Goal: Navigation & Orientation: Understand site structure

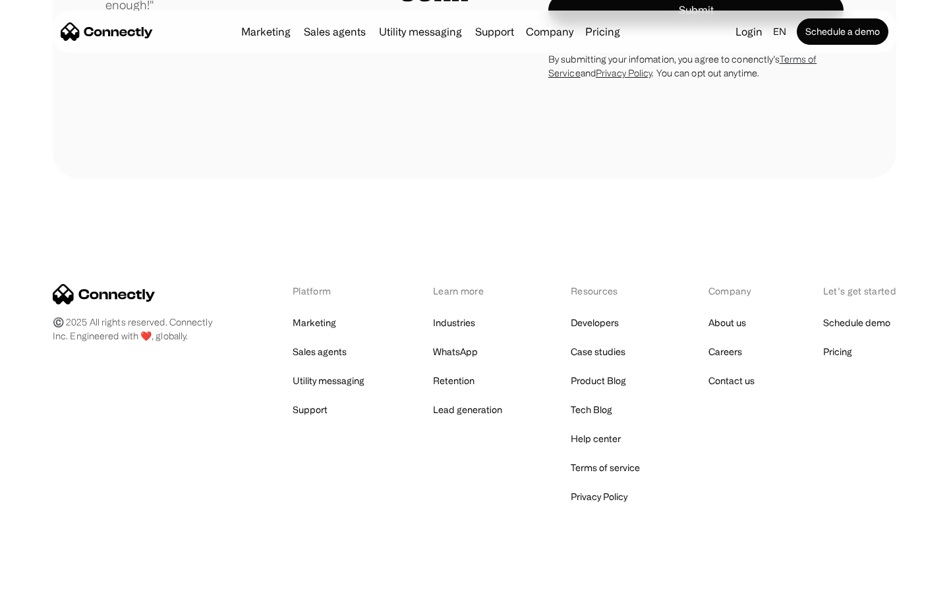
scroll to position [3735, 0]
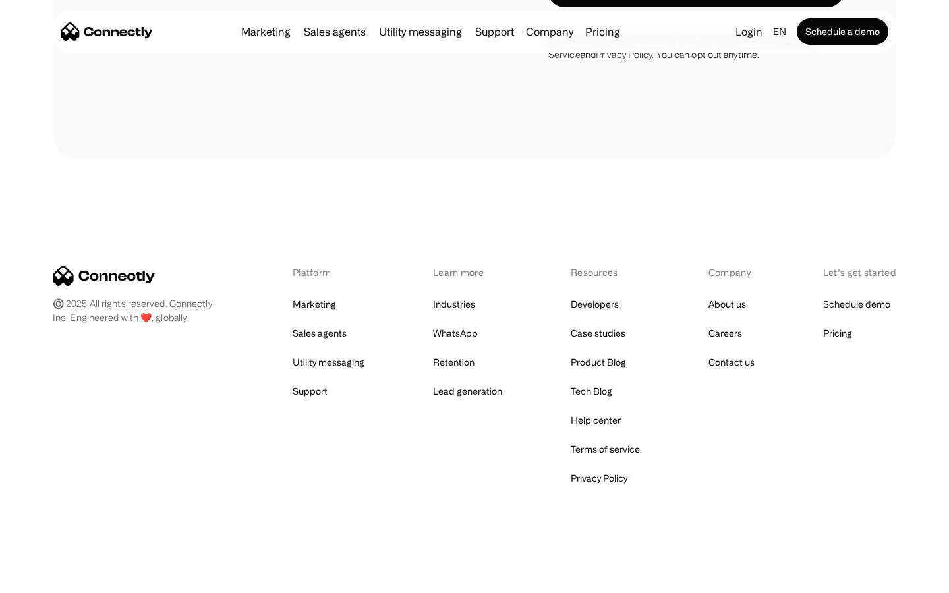
scroll to position [1113, 0]
